Goal: Find specific page/section: Find specific page/section

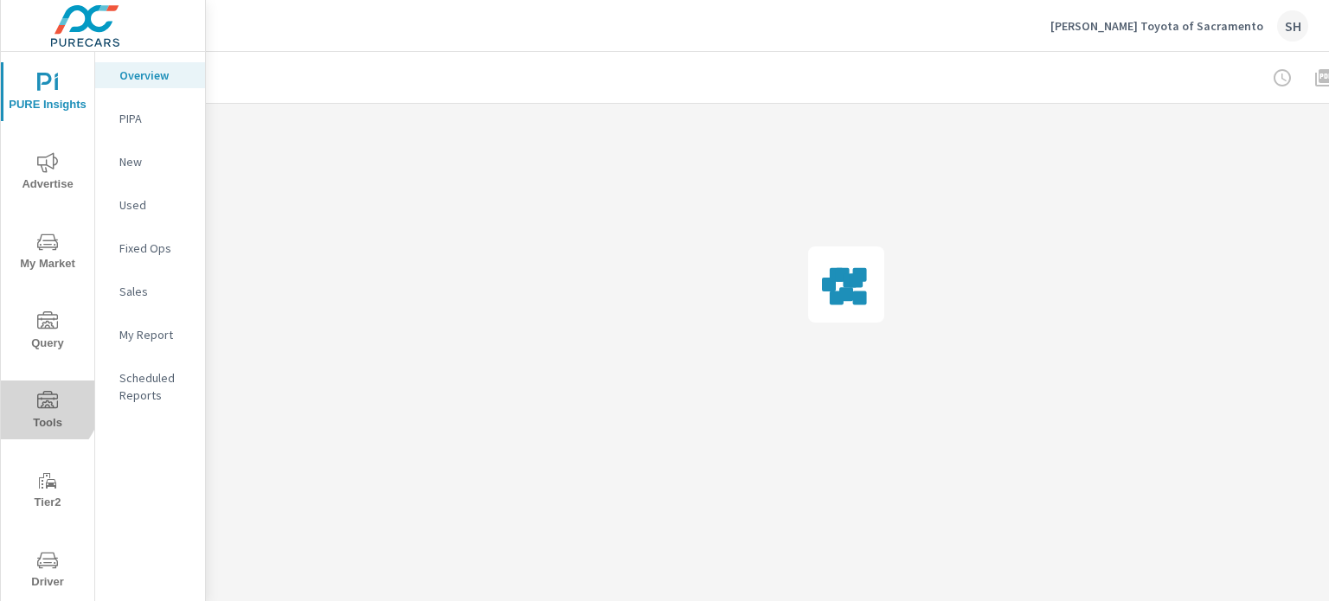
click at [23, 394] on span "Tools" at bounding box center [47, 412] width 83 height 42
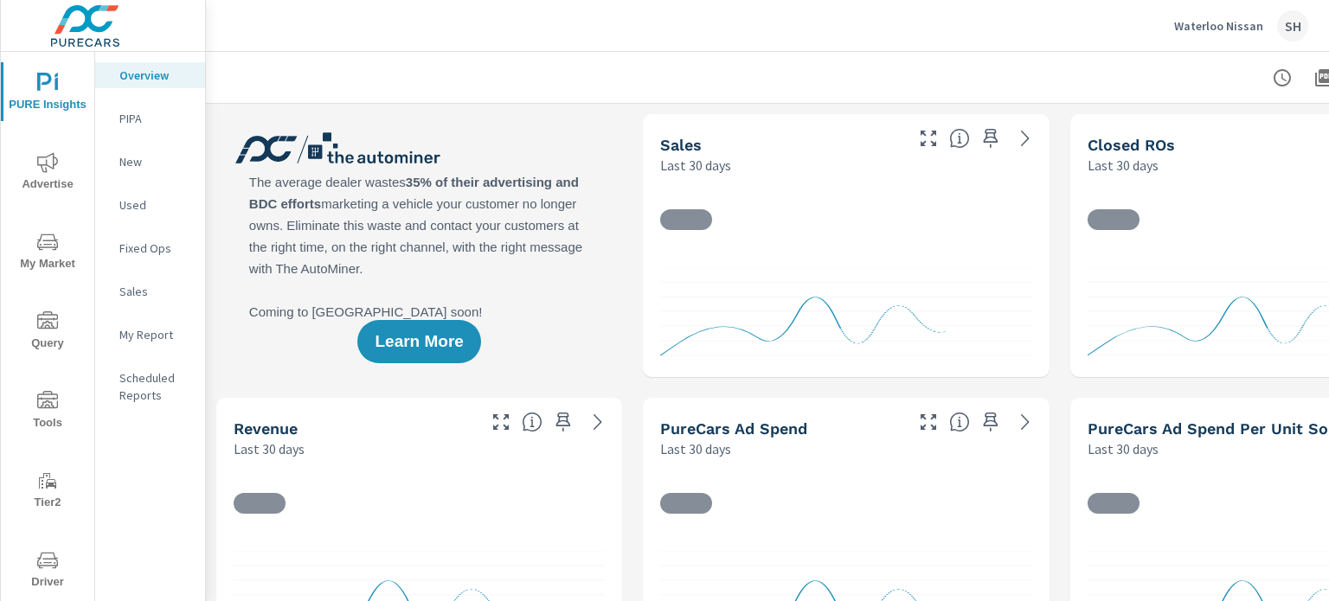
click at [63, 412] on span "Tools" at bounding box center [47, 412] width 83 height 42
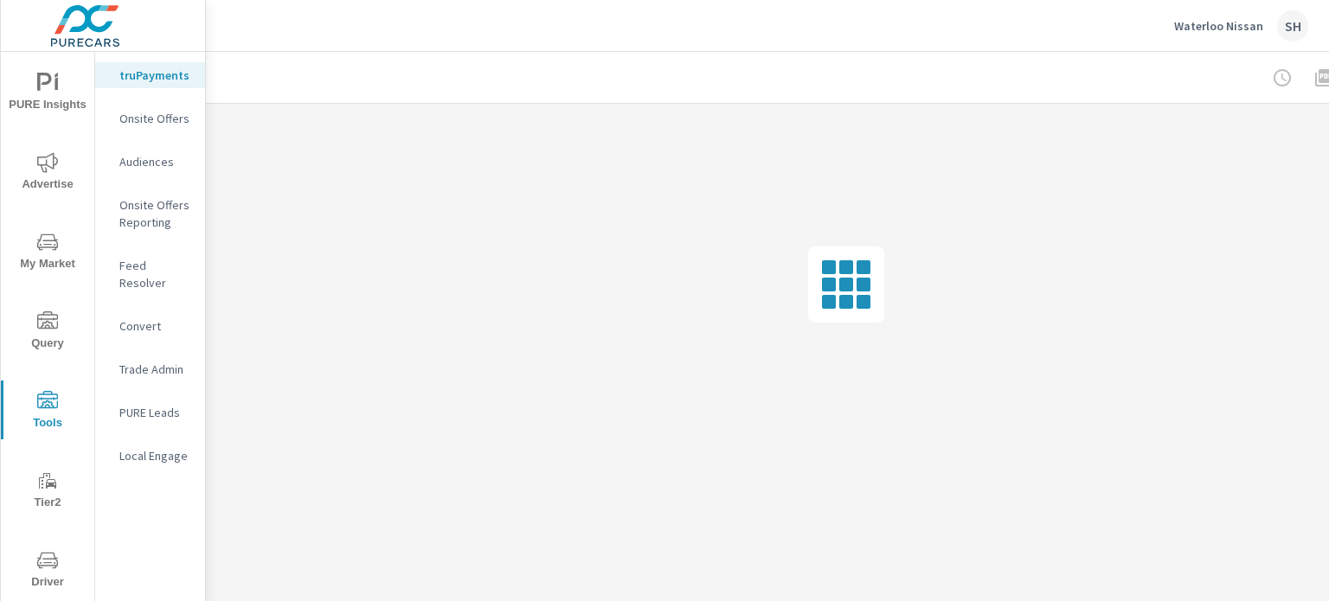
click at [178, 264] on p "Feed Resolver" at bounding box center [155, 274] width 72 height 35
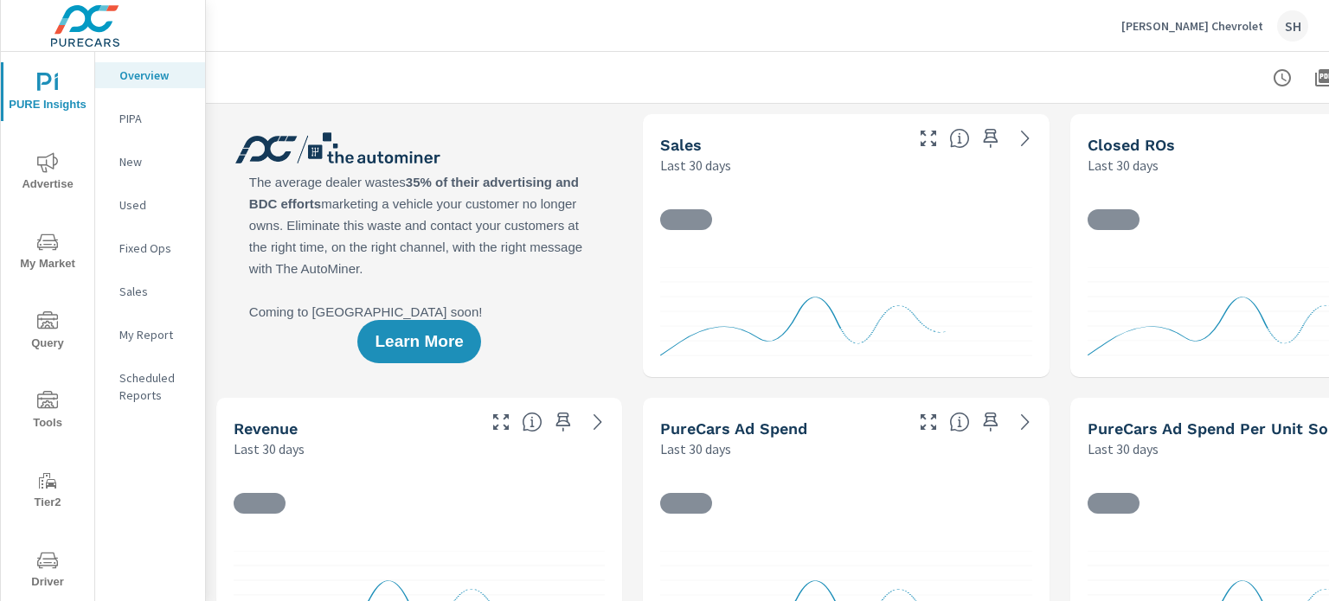
click at [52, 411] on span "Tools" at bounding box center [47, 412] width 83 height 42
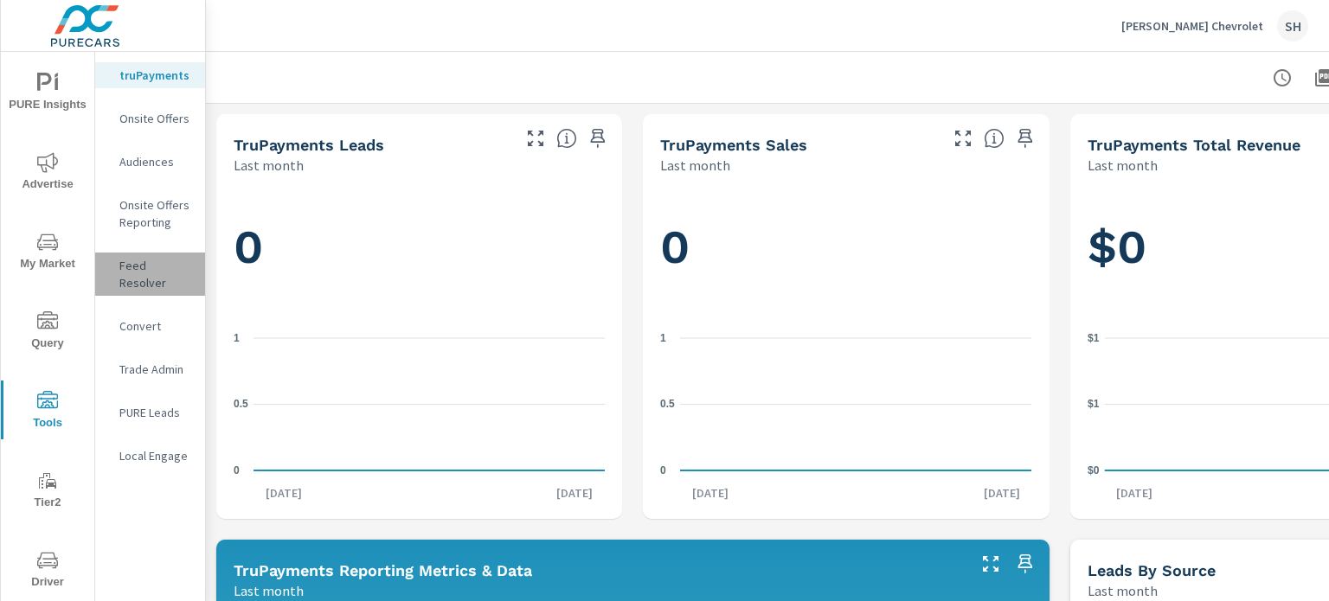
click at [170, 273] on p "Feed Resolver" at bounding box center [155, 274] width 72 height 35
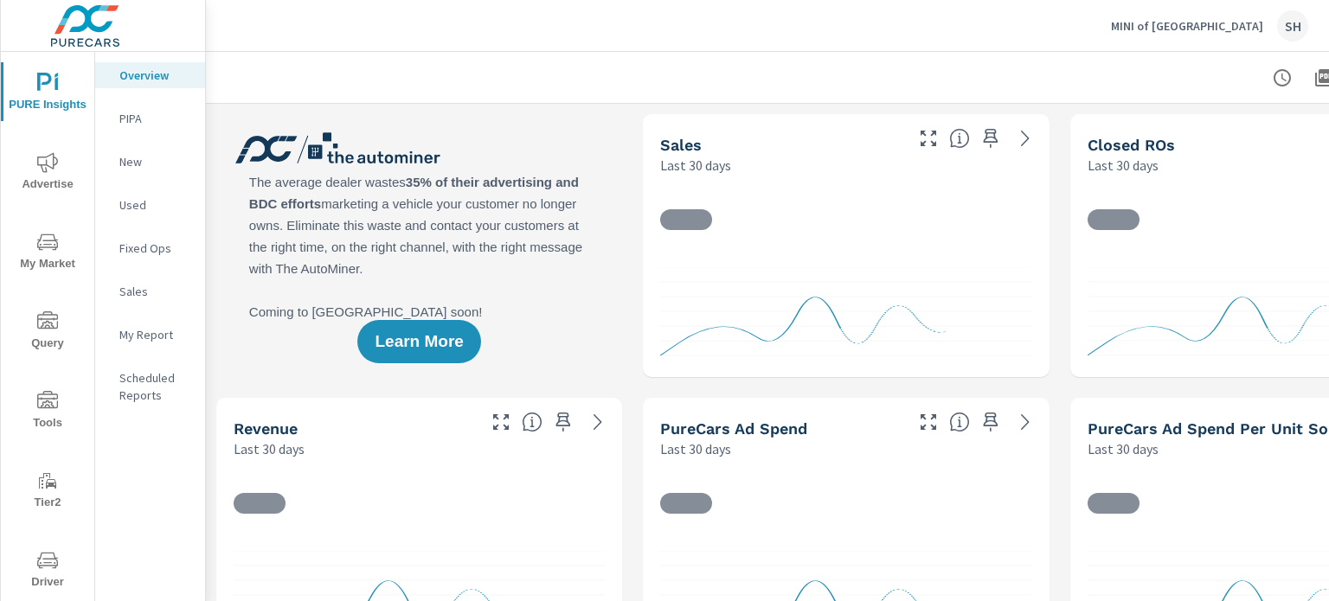
click at [55, 413] on span "Tools" at bounding box center [47, 412] width 83 height 42
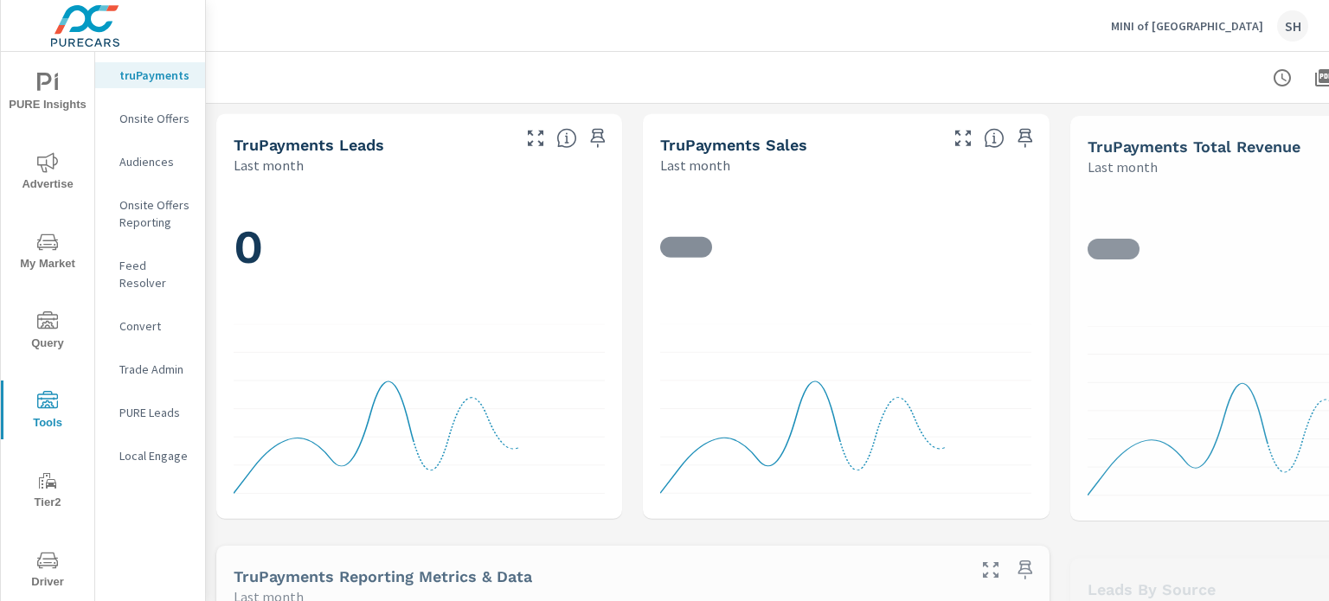
click at [185, 266] on p "Feed Resolver" at bounding box center [155, 274] width 72 height 35
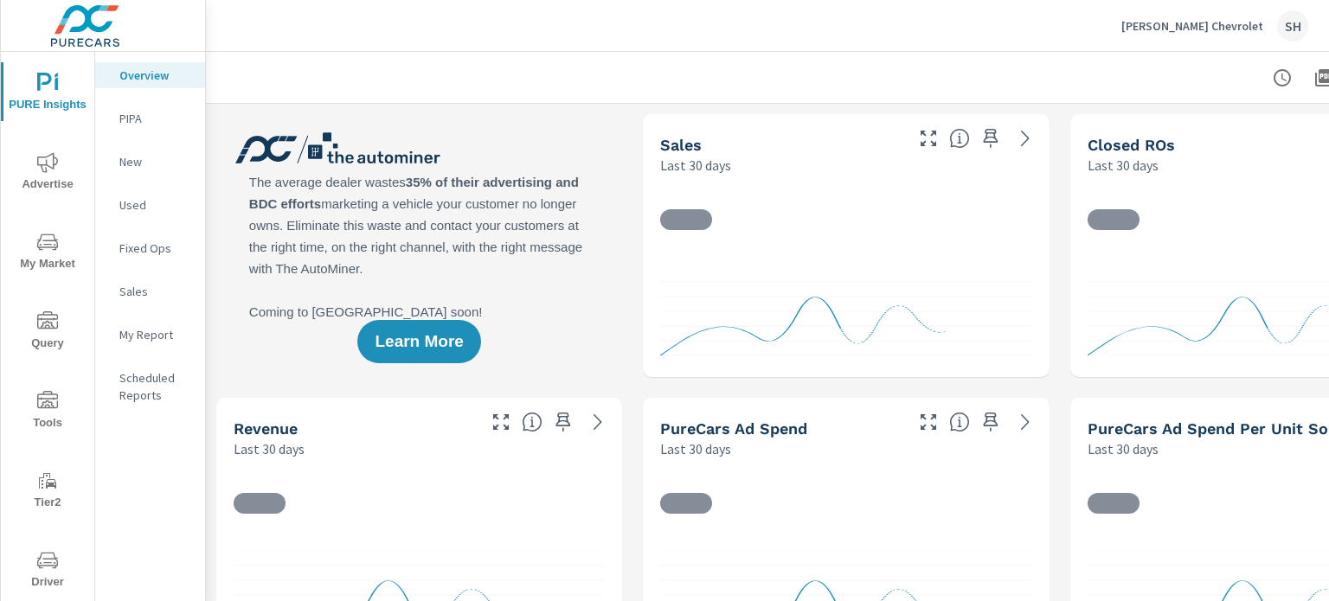
click at [52, 577] on span "Driver" at bounding box center [47, 571] width 83 height 42
